Goal: Information Seeking & Learning: Learn about a topic

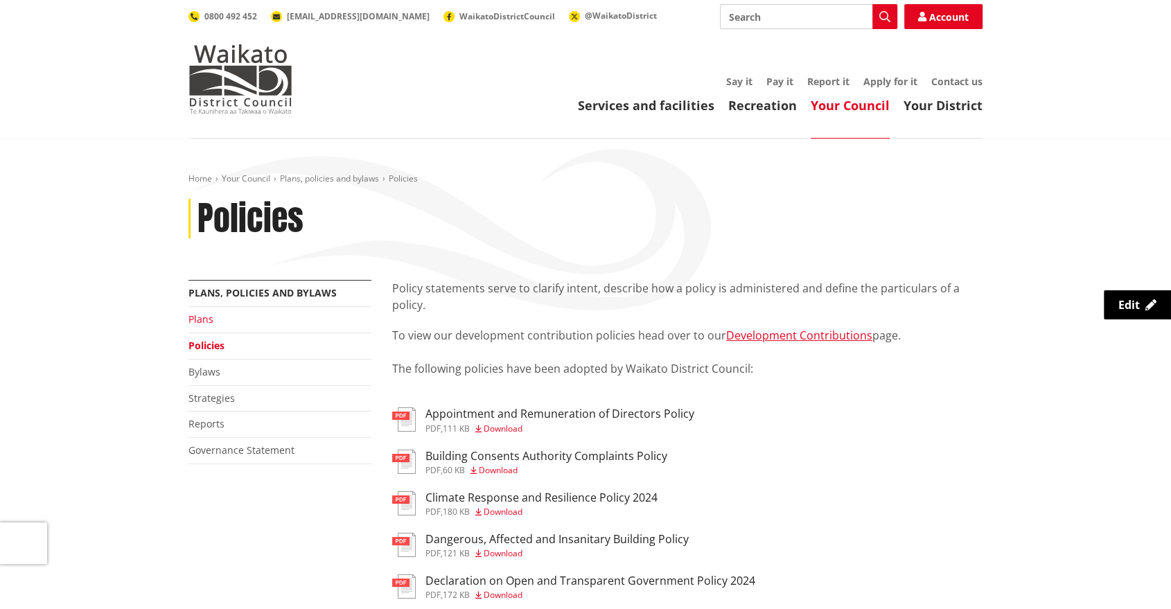
click at [208, 313] on link "Plans" at bounding box center [201, 319] width 25 height 13
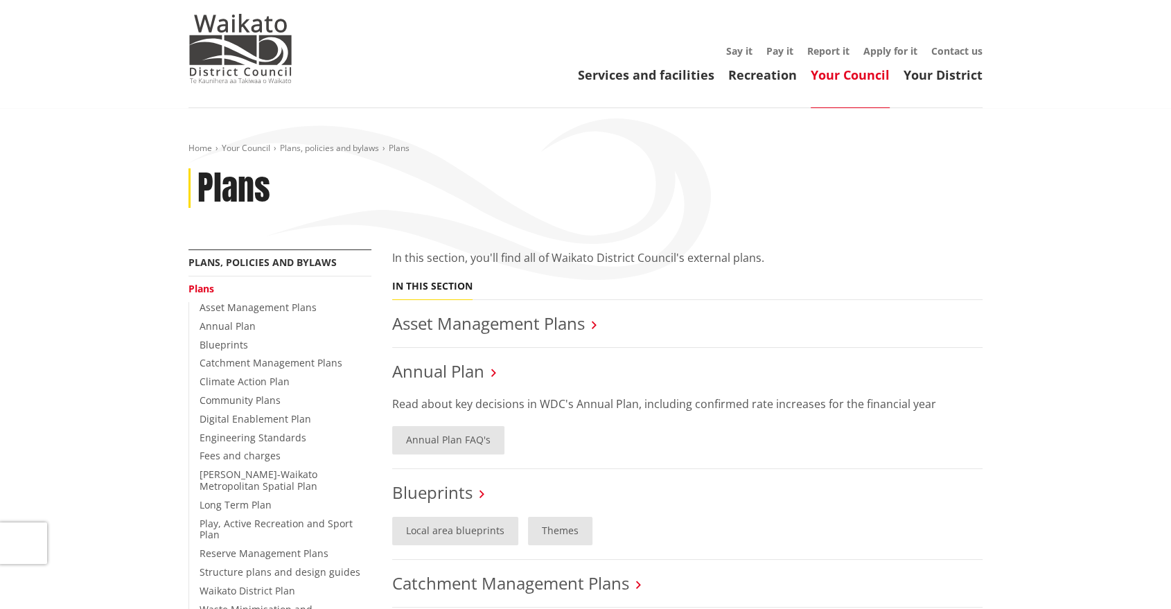
scroll to position [308, 0]
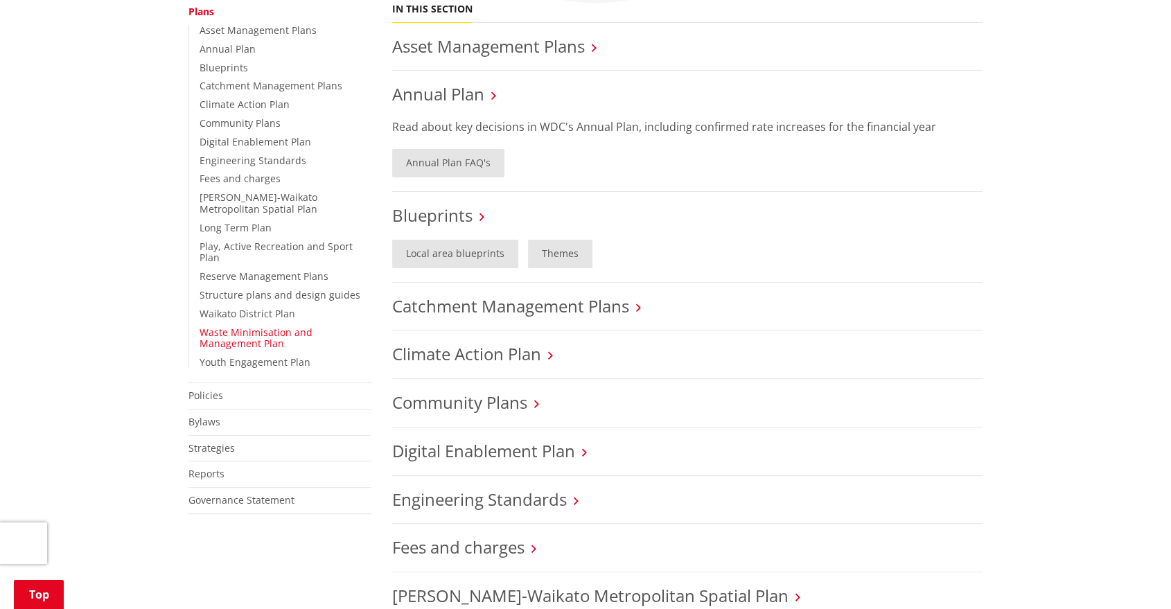
click at [313, 326] on link "Waste Minimisation and Management Plan" at bounding box center [256, 338] width 113 height 25
